Goal: Browse casually

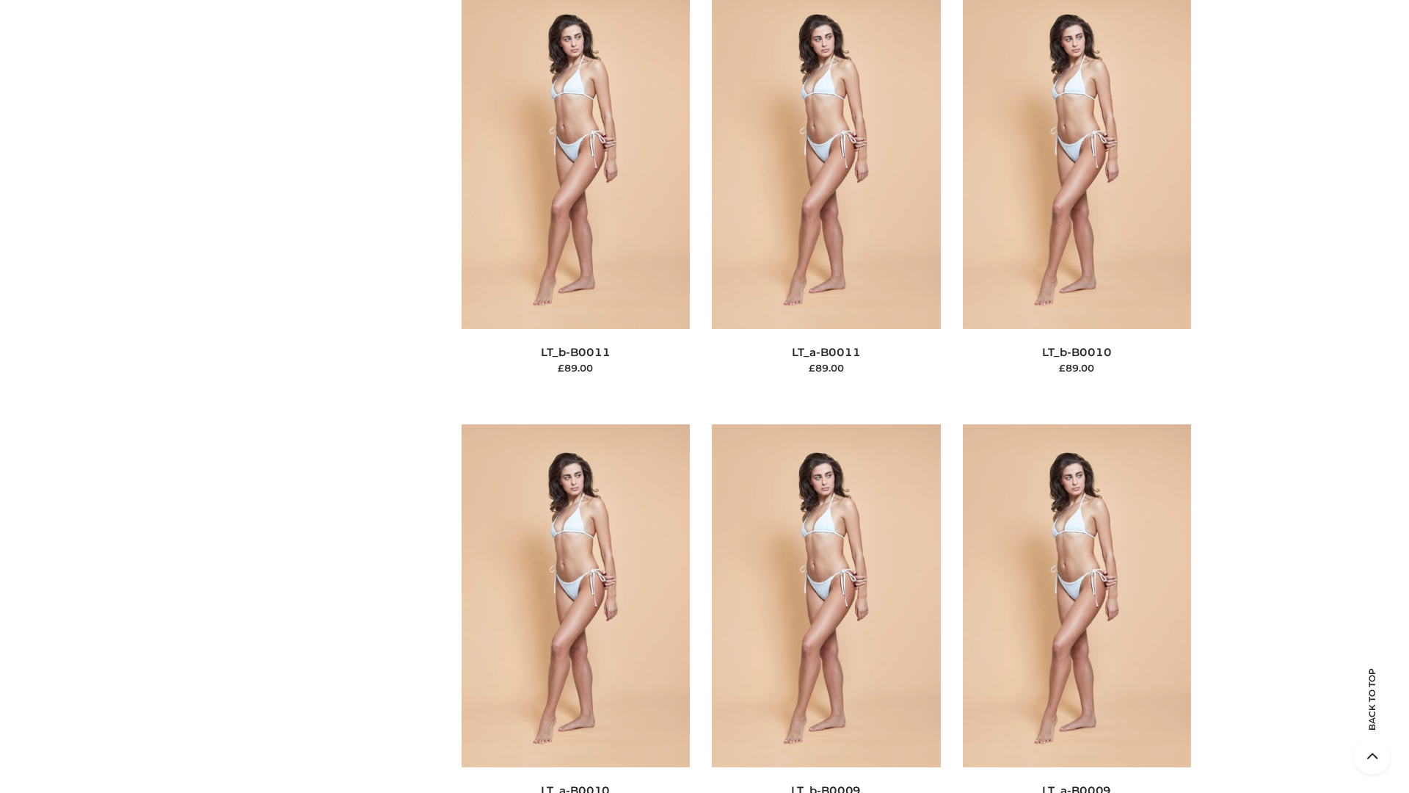
scroll to position [6591, 0]
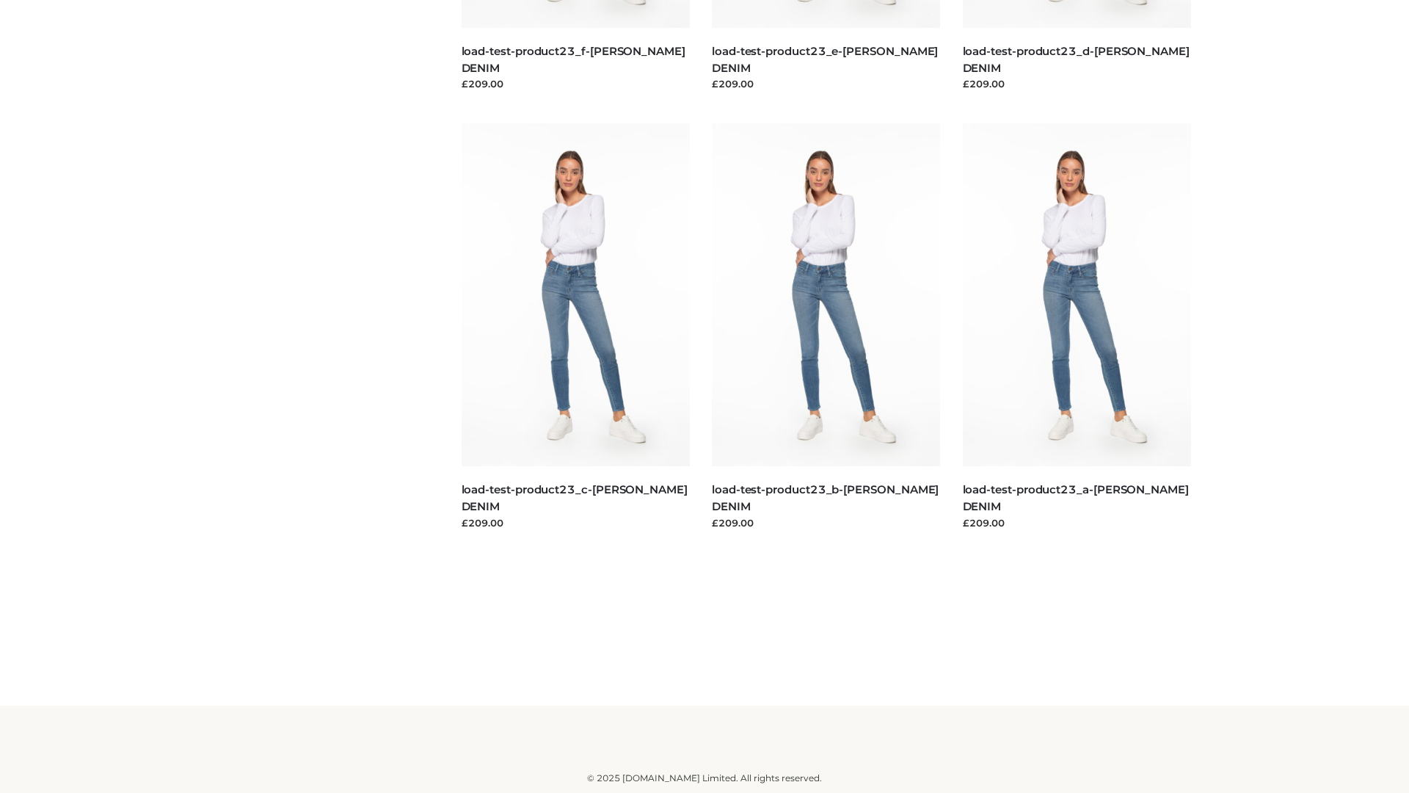
scroll to position [1287, 0]
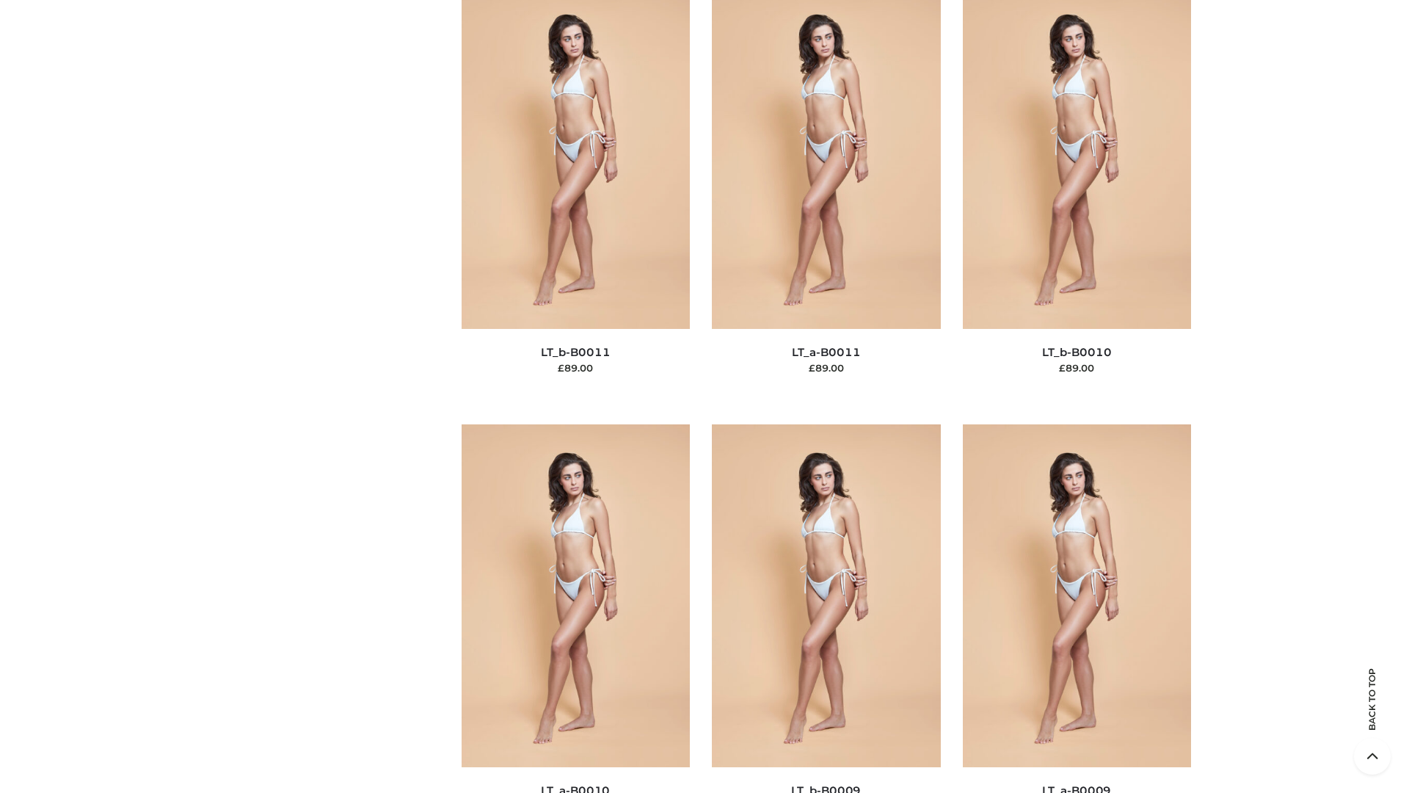
scroll to position [6591, 0]
